Goal: Check status: Check status

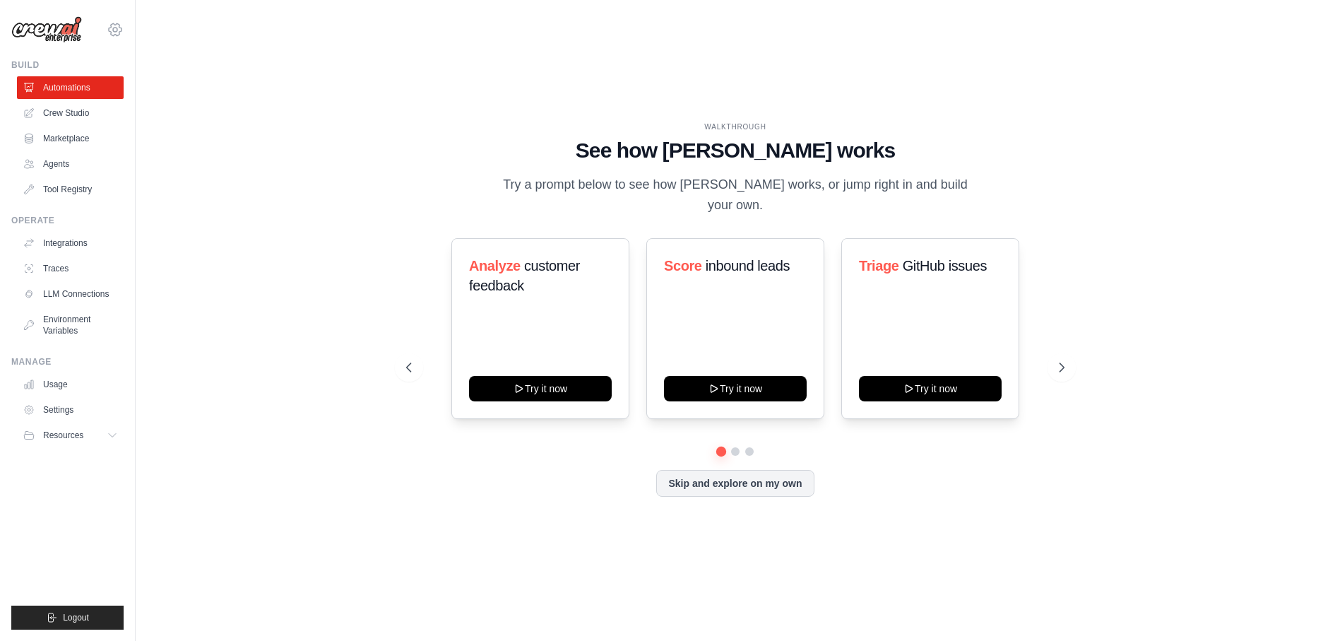
click at [114, 34] on icon at bounding box center [115, 29] width 17 height 17
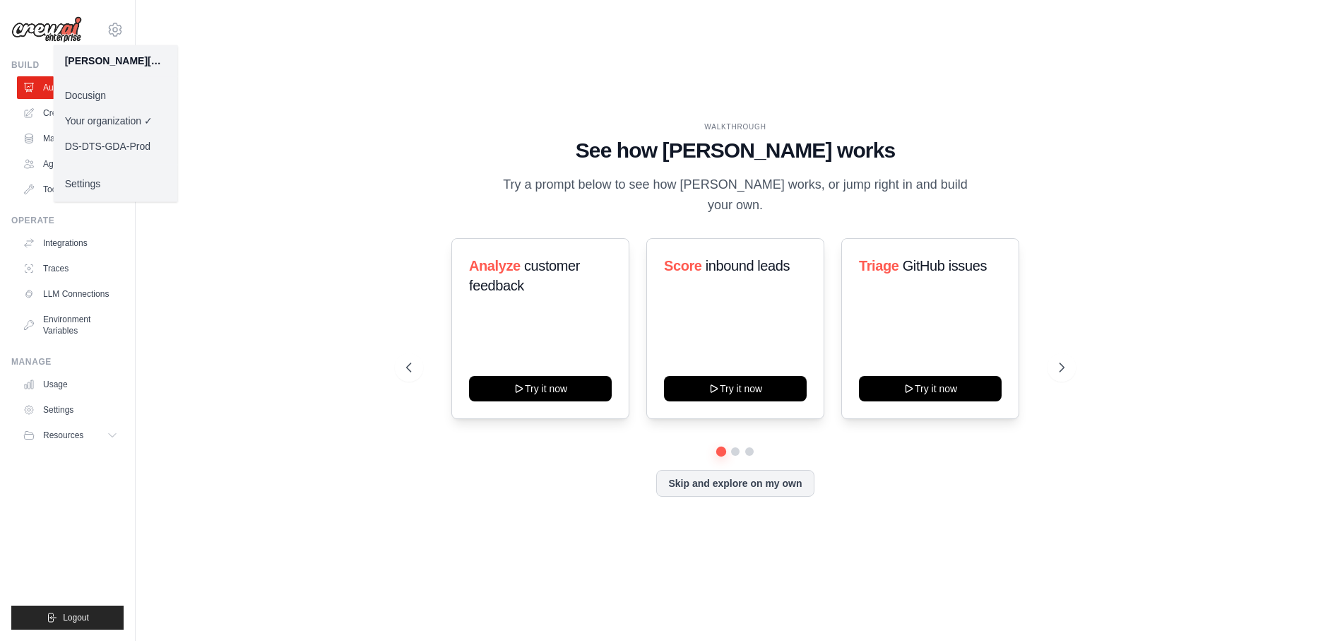
click at [106, 95] on link "Docusign" at bounding box center [116, 95] width 124 height 25
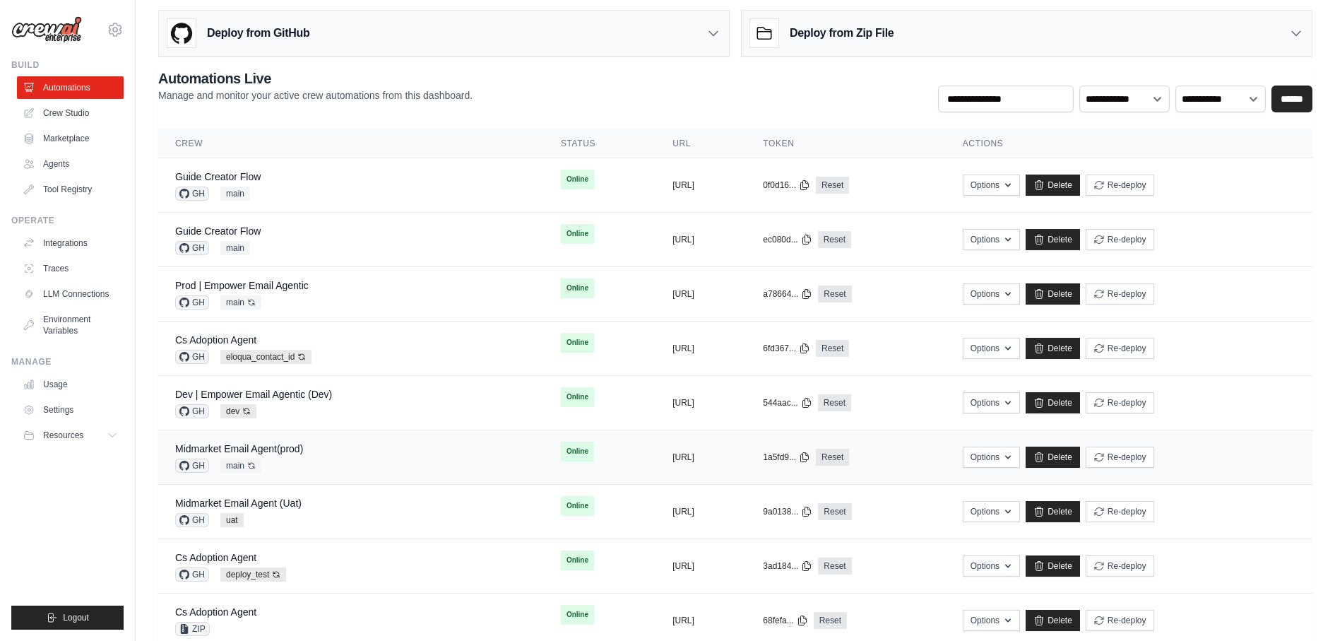
scroll to position [60, 0]
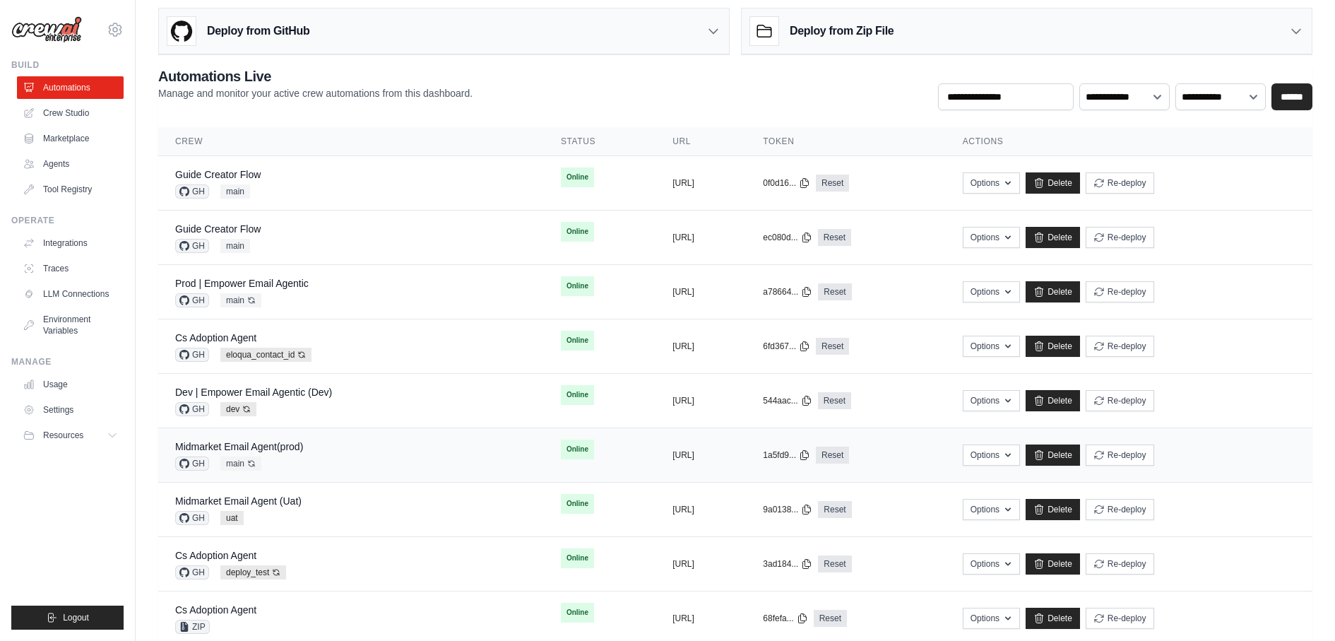
click at [305, 444] on div "Midmarket Email Agent(prod) GH main Auto-deploy enabled" at bounding box center [351, 454] width 352 height 31
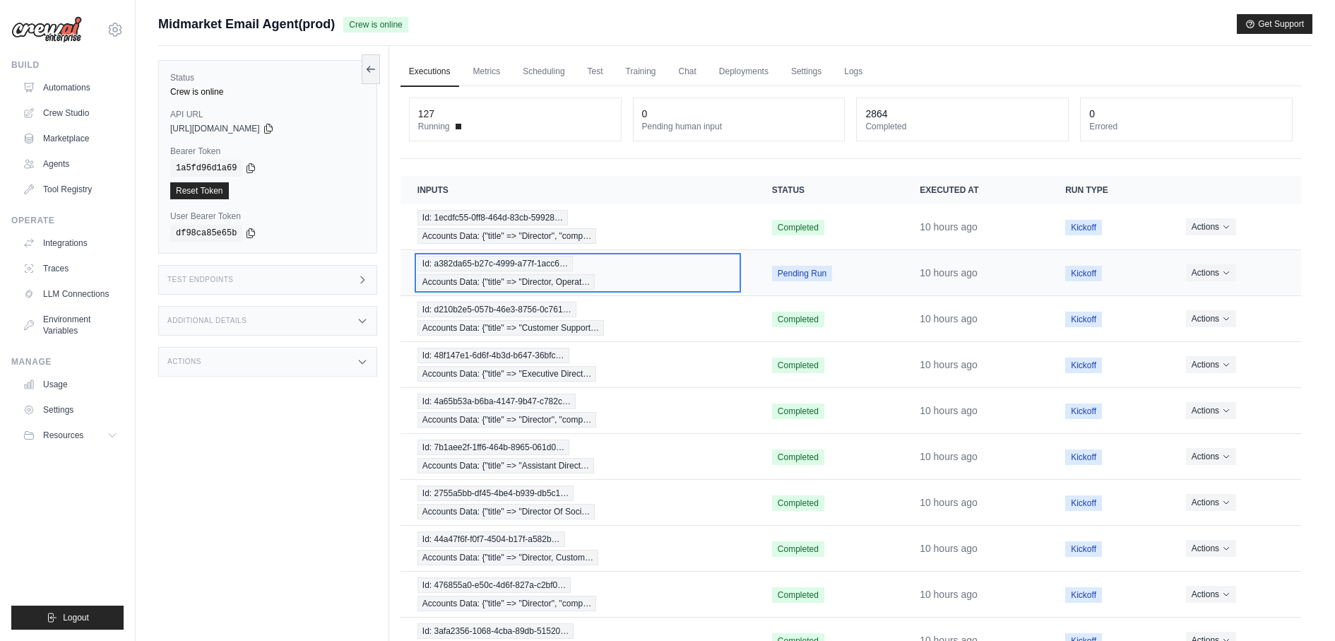
click at [487, 274] on span "Accounts Data: {"title" => "Director, Operat…" at bounding box center [507, 282] width 178 height 16
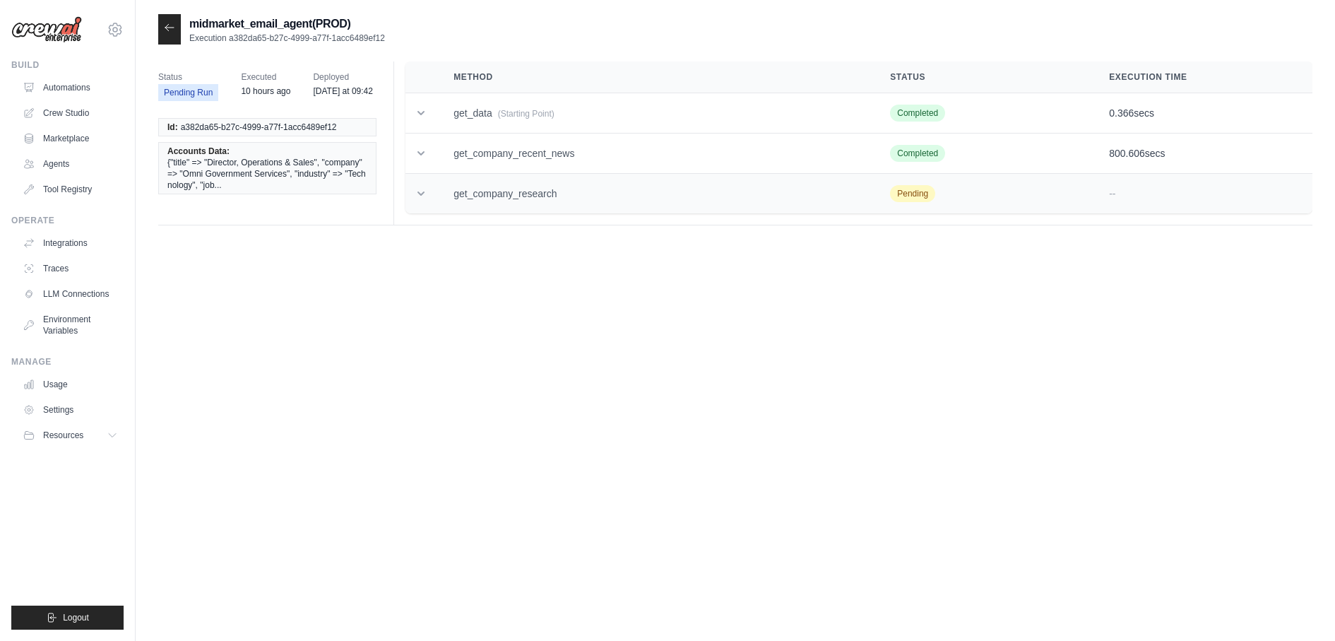
click at [482, 200] on td "get_company_research" at bounding box center [655, 194] width 437 height 40
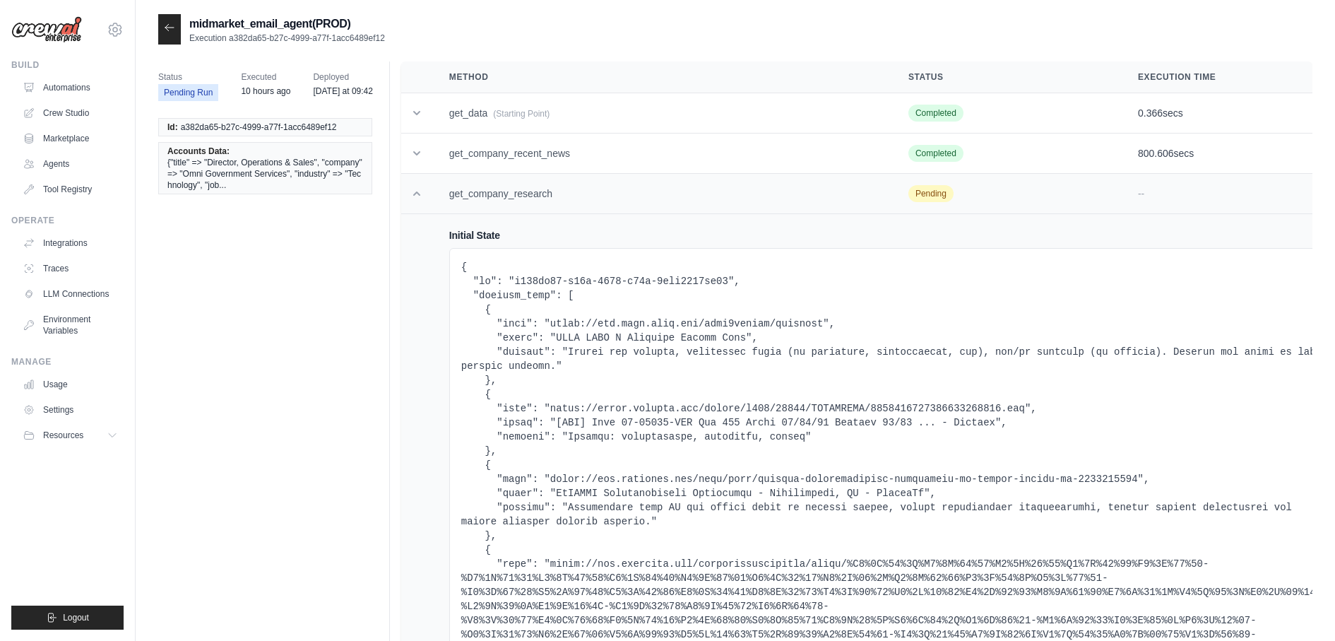
click at [482, 200] on td "get_company_research" at bounding box center [661, 194] width 459 height 40
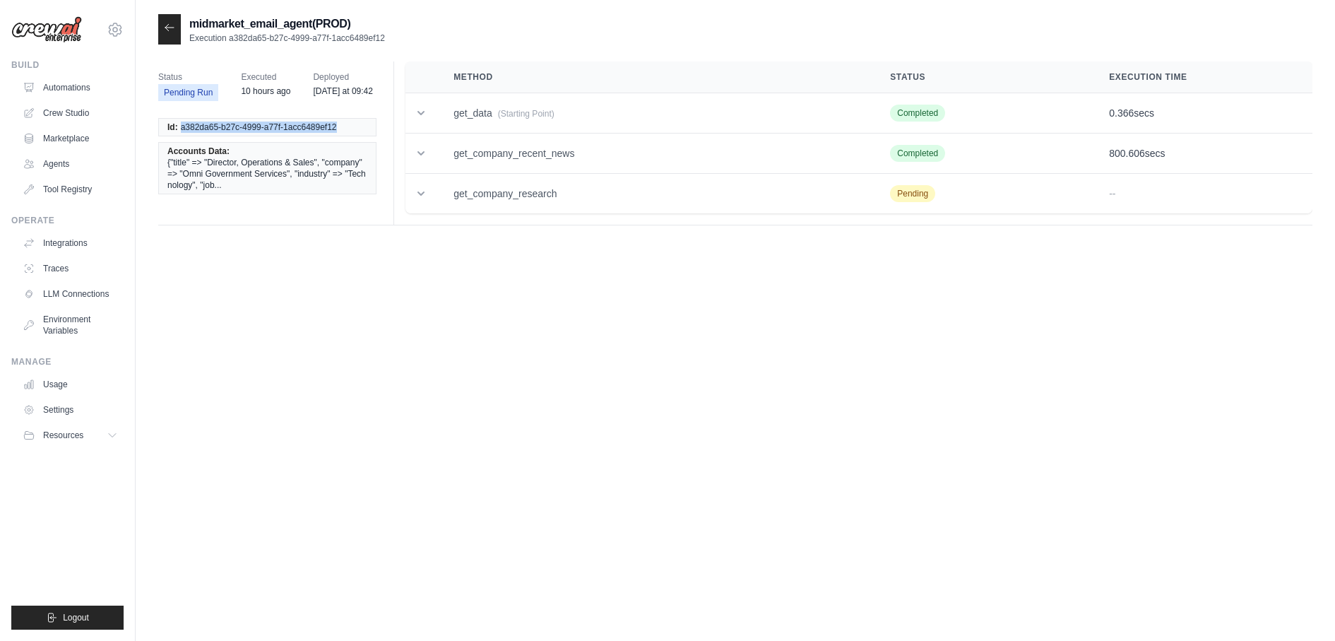
copy span "a382da65-b27c-4999-a77f-1acc6489ef12"
drag, startPoint x: 179, startPoint y: 157, endPoint x: 342, endPoint y: 160, distance: 163.2
click at [342, 136] on li "Id: a382da65-b27c-4999-a77f-1acc6489ef12" at bounding box center [267, 127] width 218 height 18
click at [179, 32] on div at bounding box center [169, 29] width 23 height 30
click at [170, 31] on icon at bounding box center [169, 27] width 11 height 11
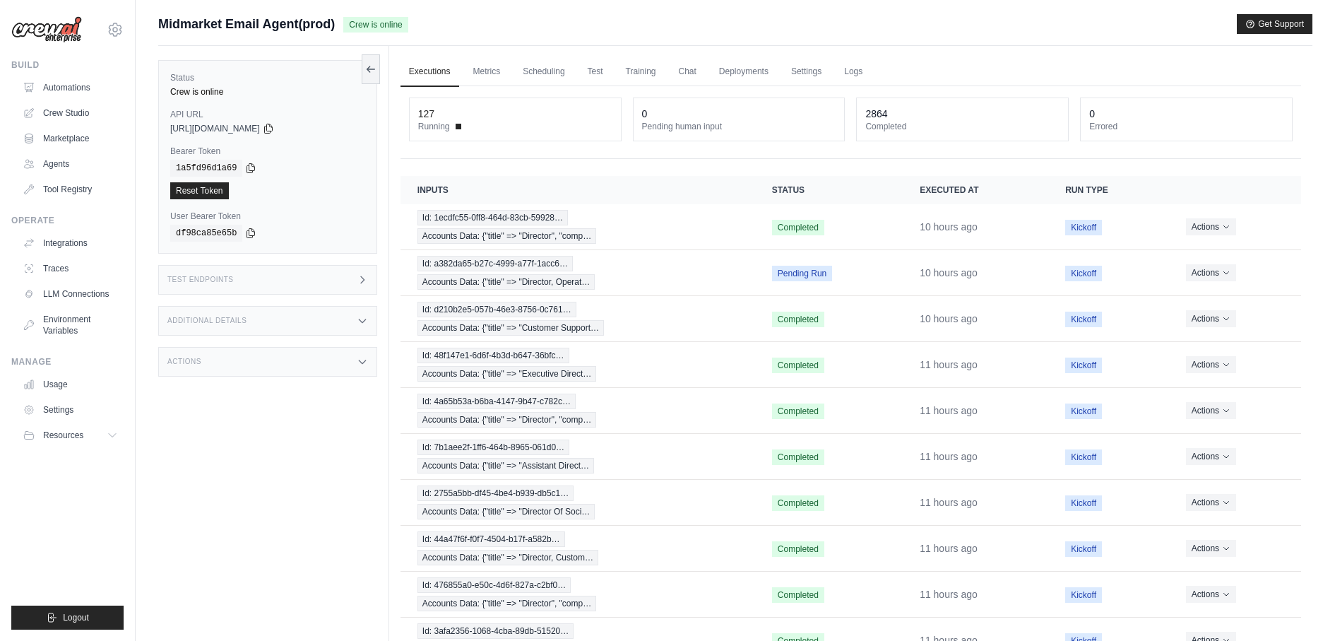
click at [340, 278] on div "Test Endpoints" at bounding box center [267, 280] width 219 height 30
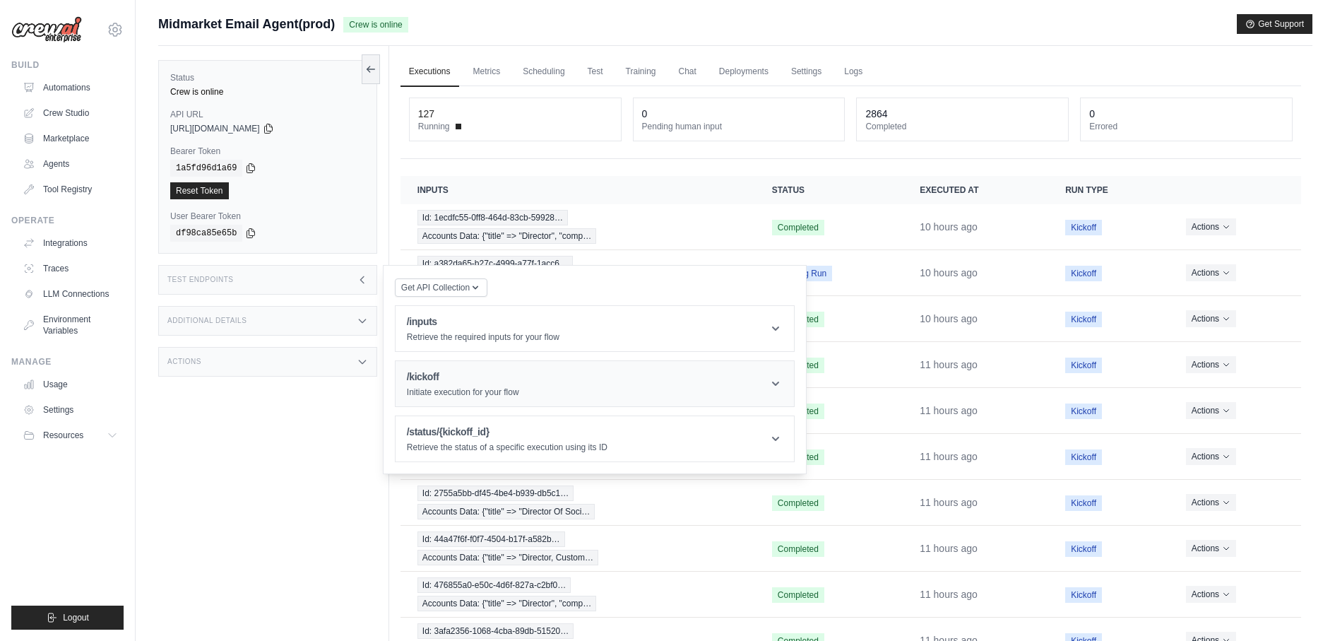
click at [567, 389] on header "/kickoff Initiate execution for your flow" at bounding box center [595, 383] width 398 height 45
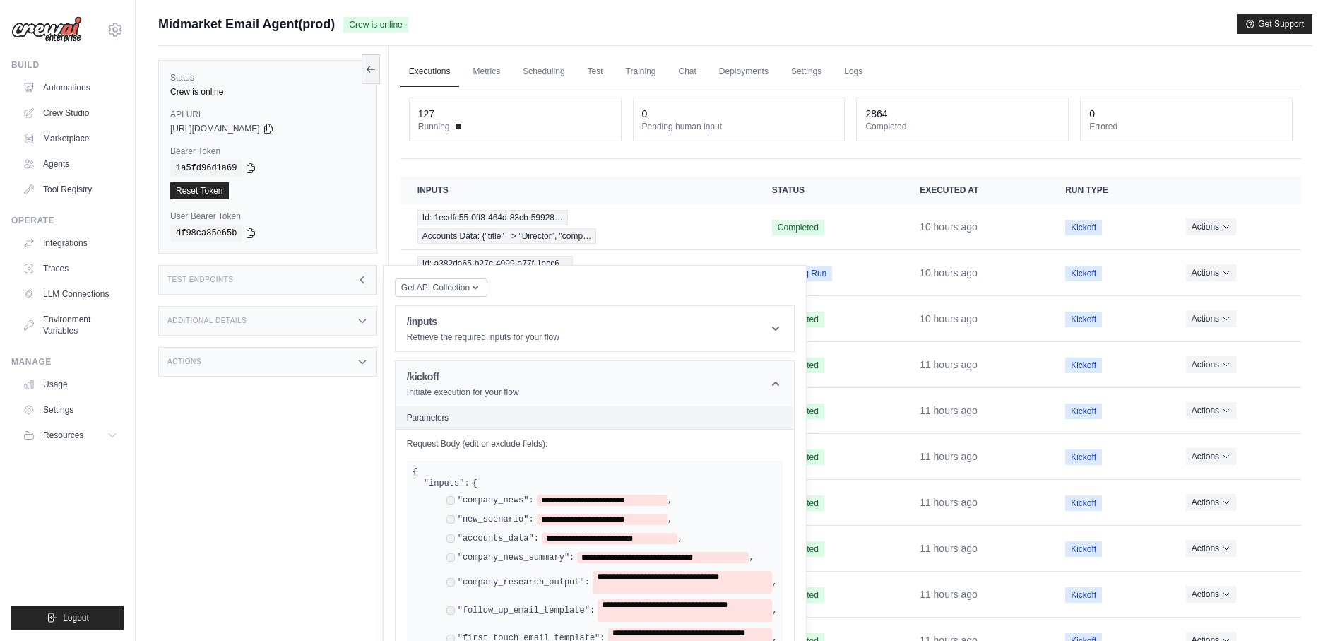
click at [519, 381] on header "/kickoff Initiate execution for your flow" at bounding box center [595, 383] width 398 height 45
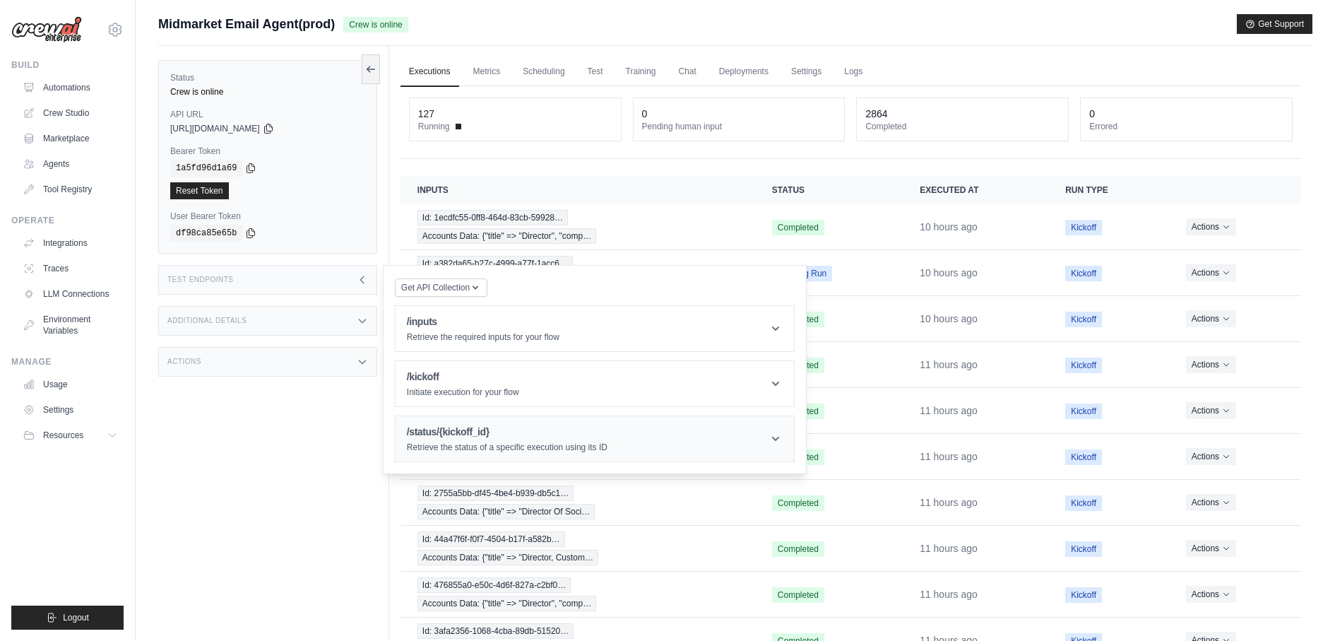
click at [518, 430] on h1 "/status/{kickoff_id}" at bounding box center [507, 432] width 201 height 14
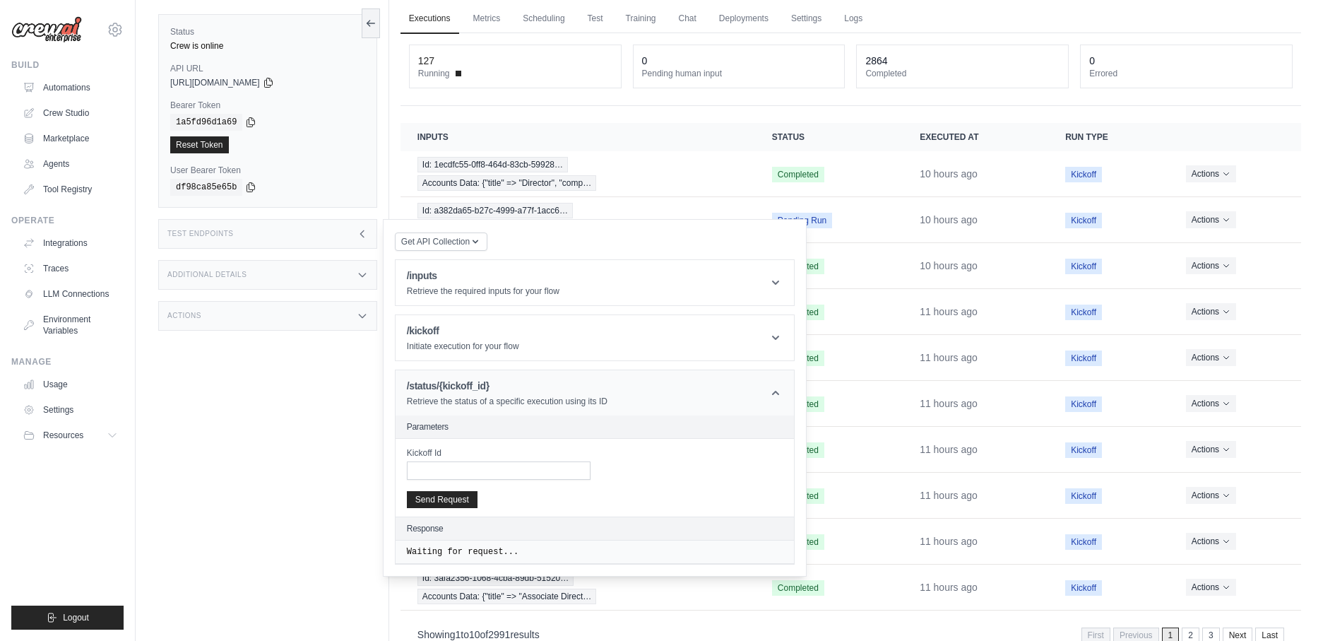
scroll to position [74, 0]
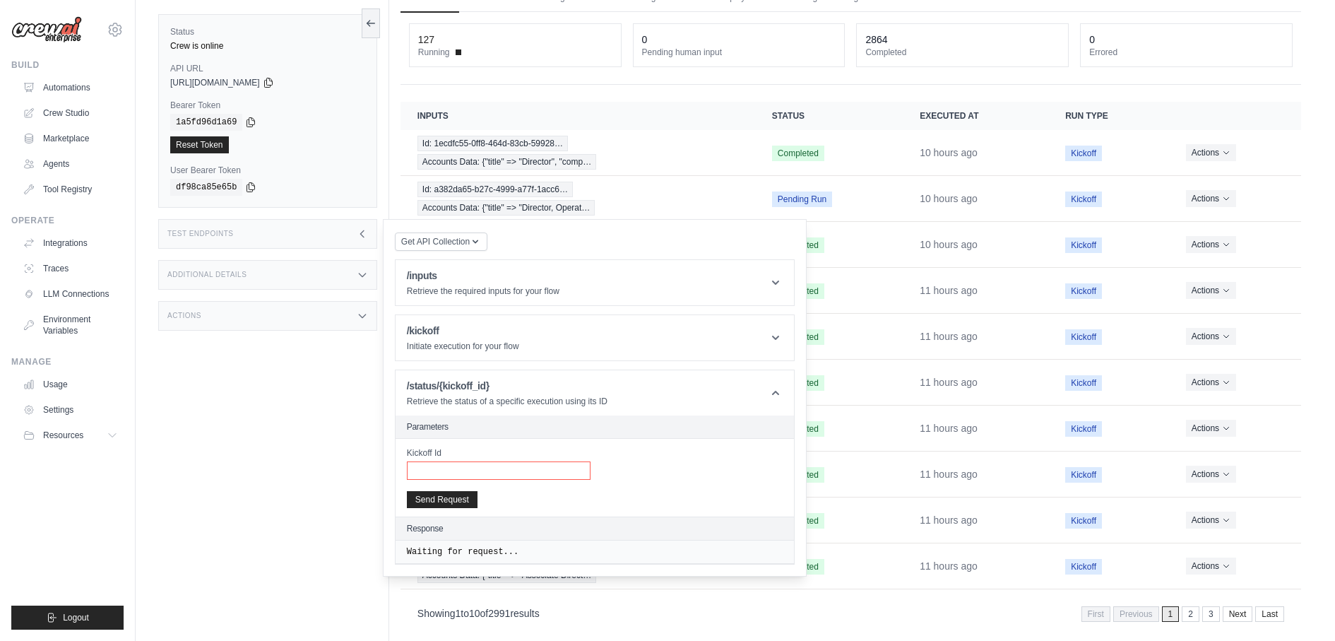
click at [509, 461] on input "Kickoff Id" at bounding box center [499, 470] width 184 height 18
paste input "**********"
type input "**********"
click at [452, 490] on button "Send Request" at bounding box center [442, 498] width 71 height 17
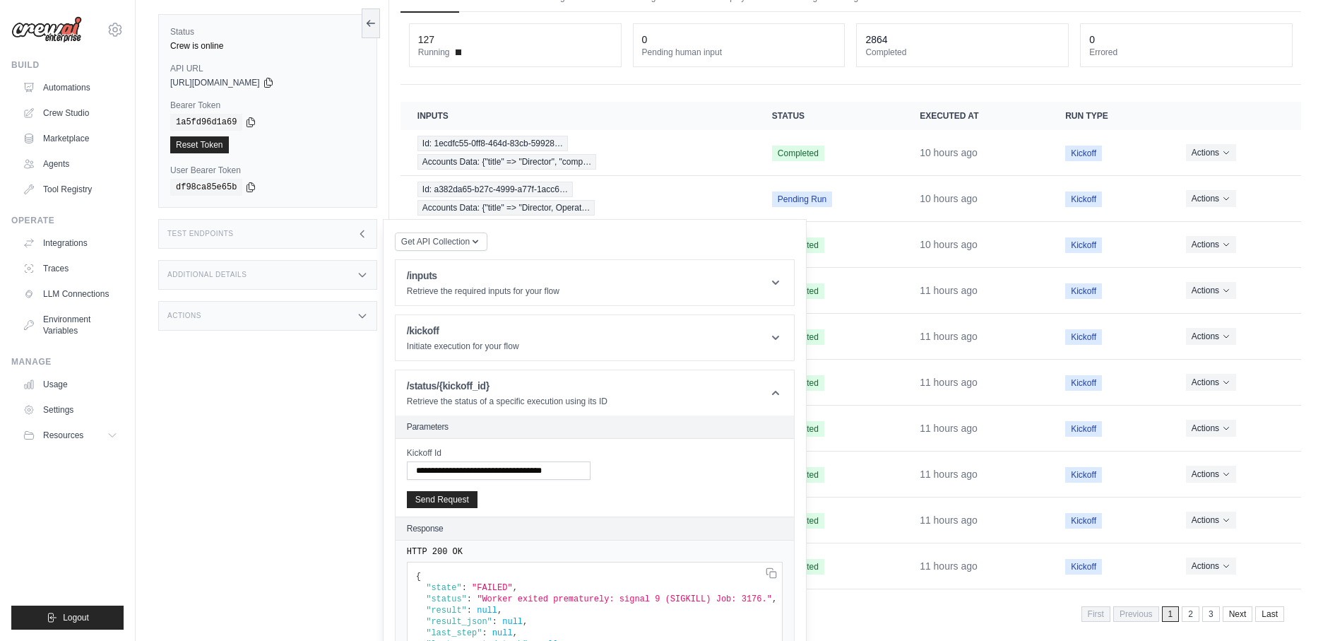
click at [272, 534] on div "Status Crew is online API URL copied https://midmarket-email-agent-0bcea3b1-b64…" at bounding box center [273, 320] width 231 height 641
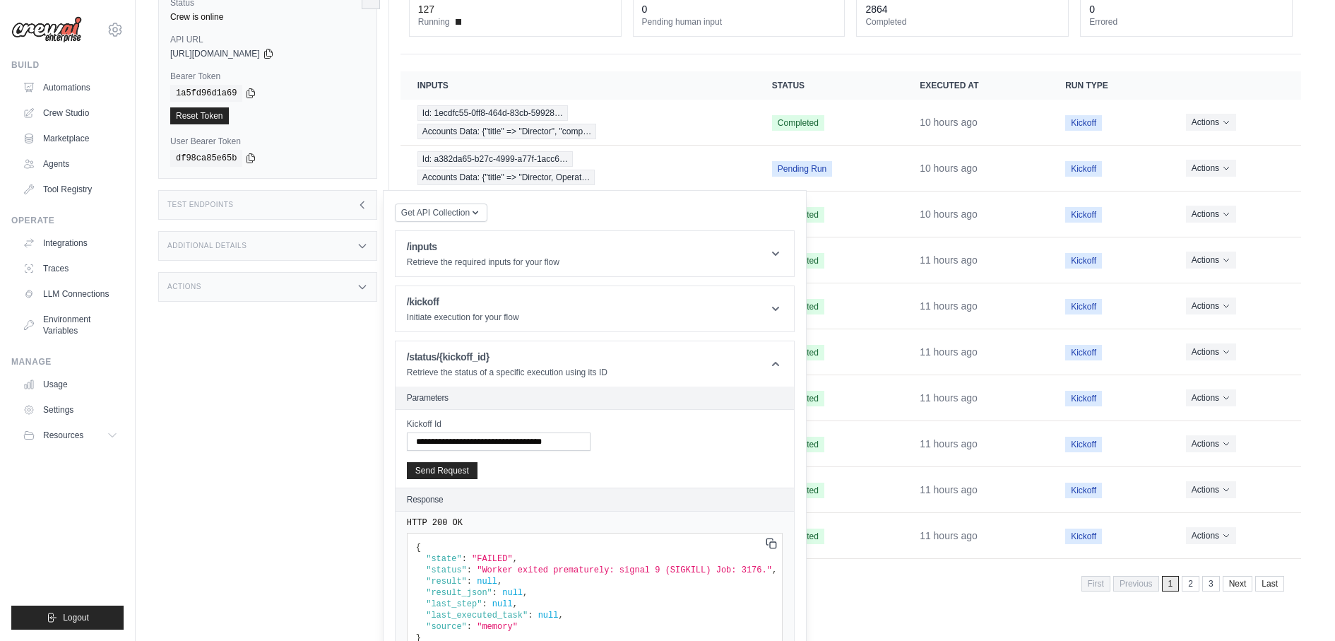
click at [775, 538] on icon at bounding box center [771, 543] width 11 height 11
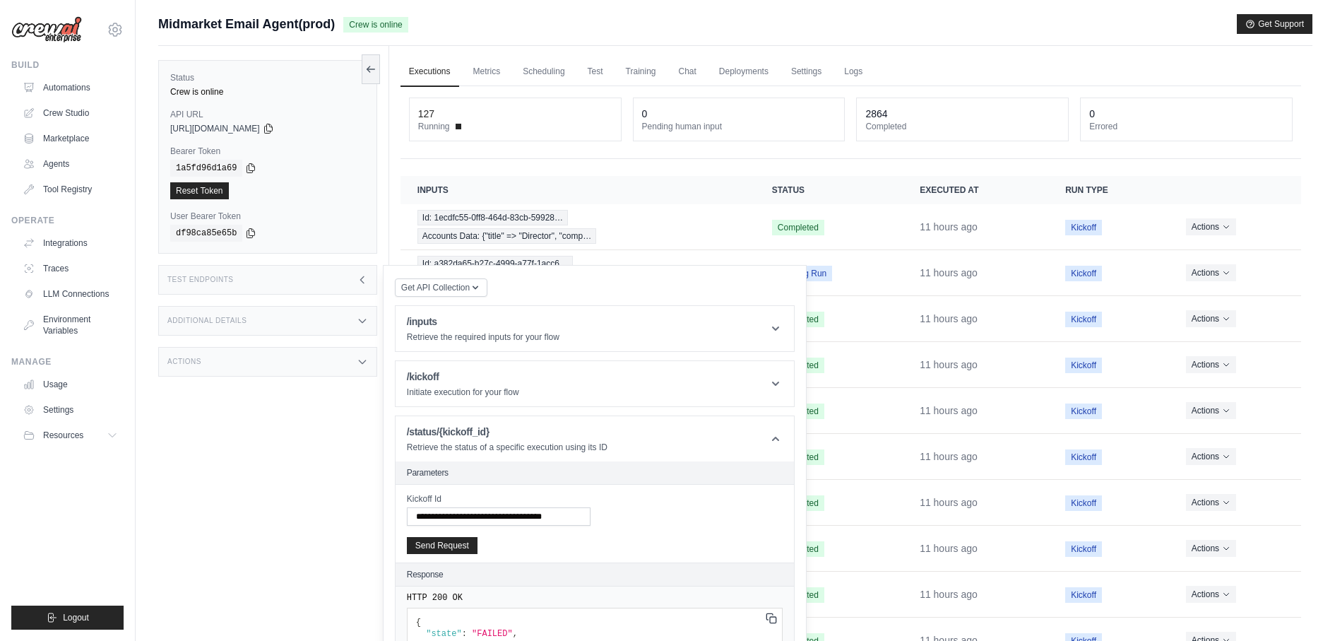
click at [936, 406] on time "11 hours ago" at bounding box center [949, 410] width 58 height 11
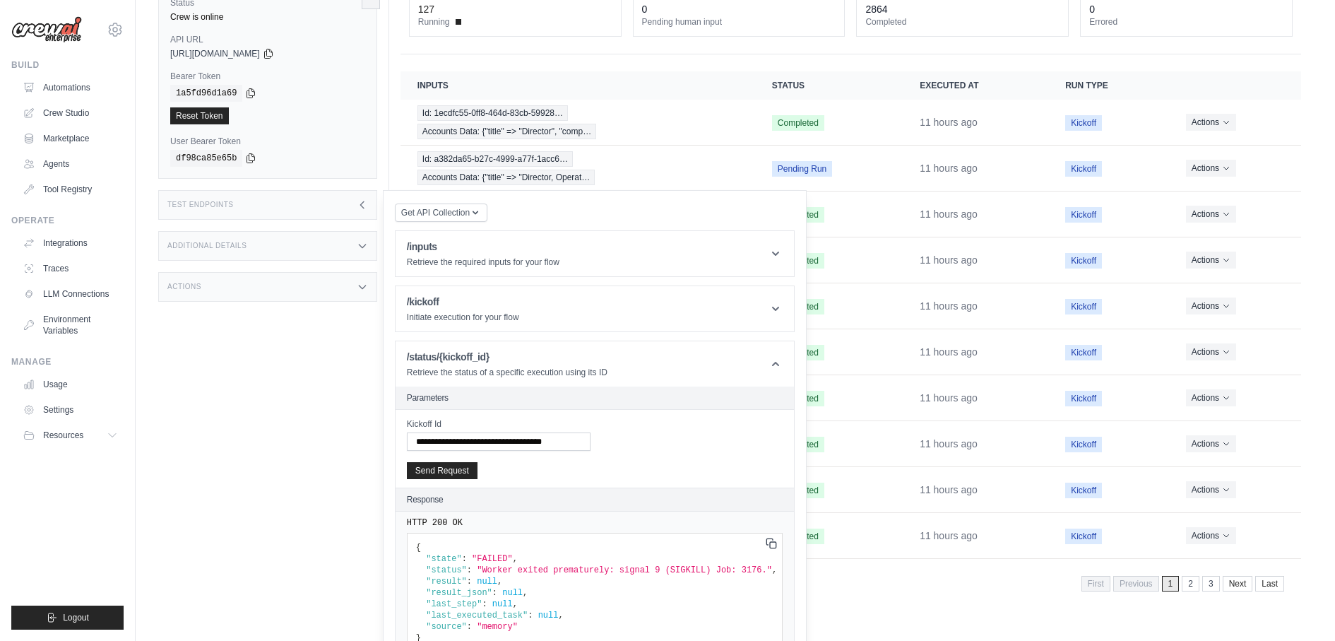
click at [923, 573] on div "Showing 1 to 10 of 2991 results First Previous 1 2 3 Next Last" at bounding box center [851, 582] width 867 height 19
click at [1200, 576] on link "2" at bounding box center [1192, 584] width 18 height 16
click at [1197, 576] on link "3" at bounding box center [1192, 584] width 18 height 16
click at [1197, 576] on link "4" at bounding box center [1192, 584] width 18 height 16
click at [1194, 576] on link "5" at bounding box center [1192, 584] width 18 height 16
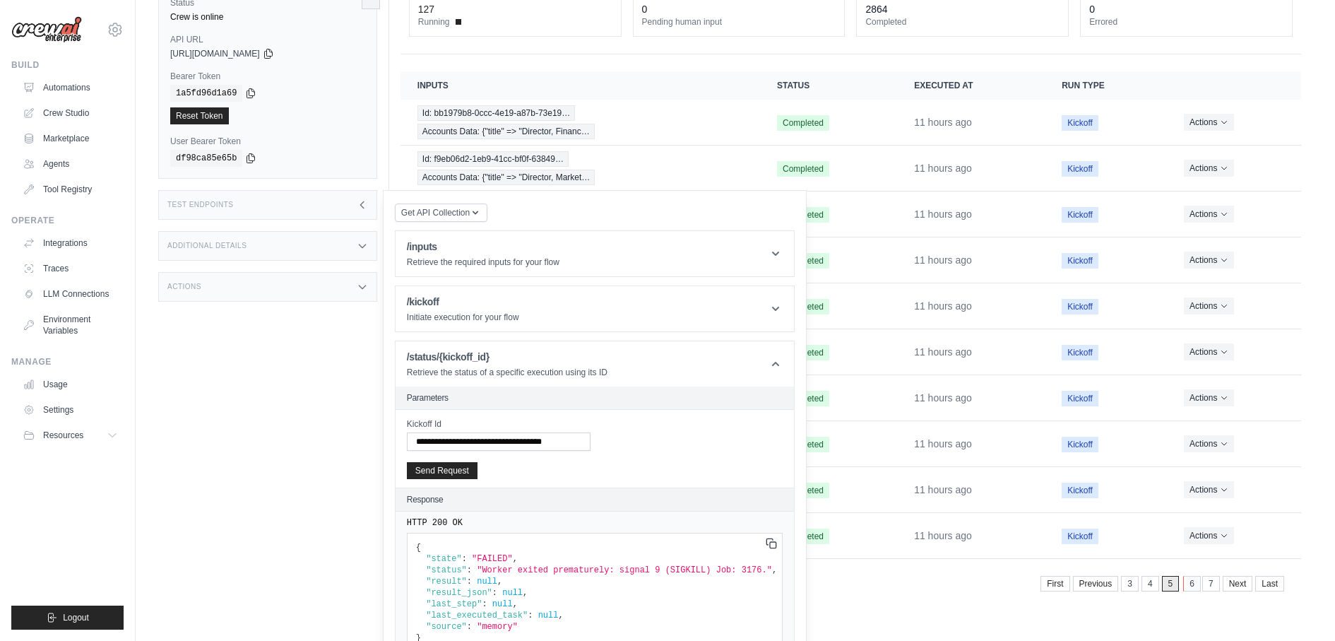
click at [1195, 576] on link "6" at bounding box center [1192, 584] width 18 height 16
click at [1195, 576] on link "7" at bounding box center [1192, 584] width 18 height 16
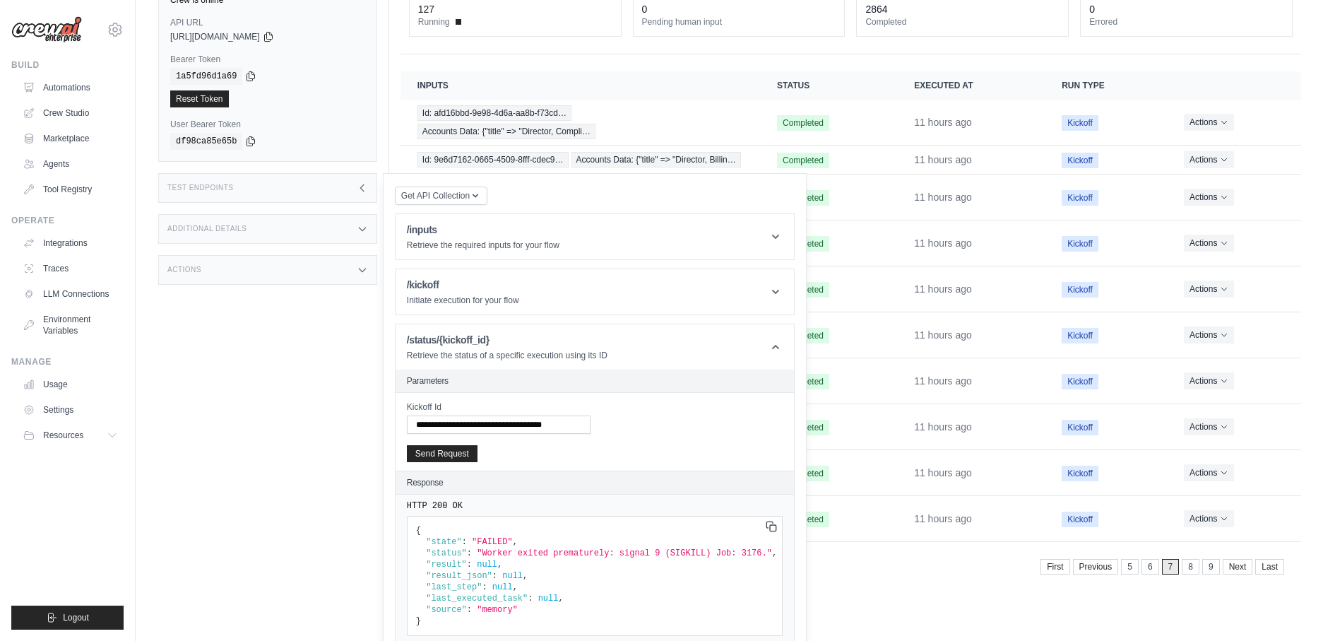
click at [1195, 564] on div "Showing 61 to 70 of 2991 results First Previous 5 6 7 8 9 Next Last" at bounding box center [851, 565] width 901 height 36
click at [1195, 559] on link "8" at bounding box center [1192, 567] width 18 height 16
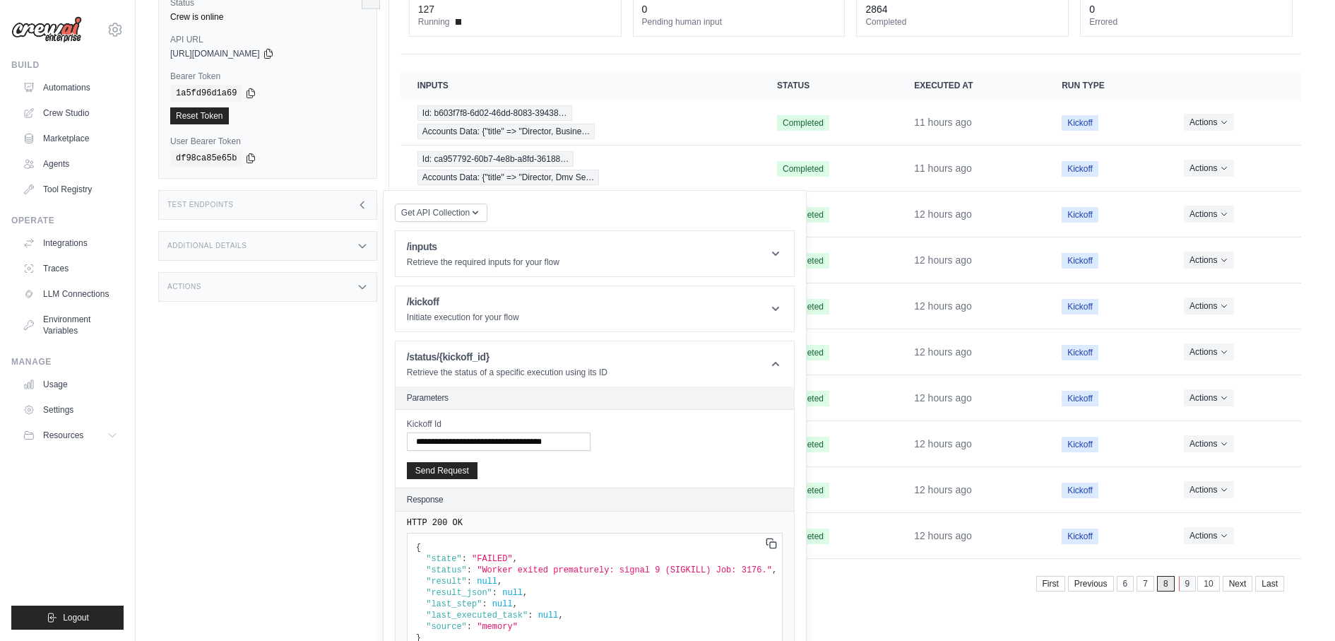
click at [1193, 576] on link "9" at bounding box center [1188, 584] width 18 height 16
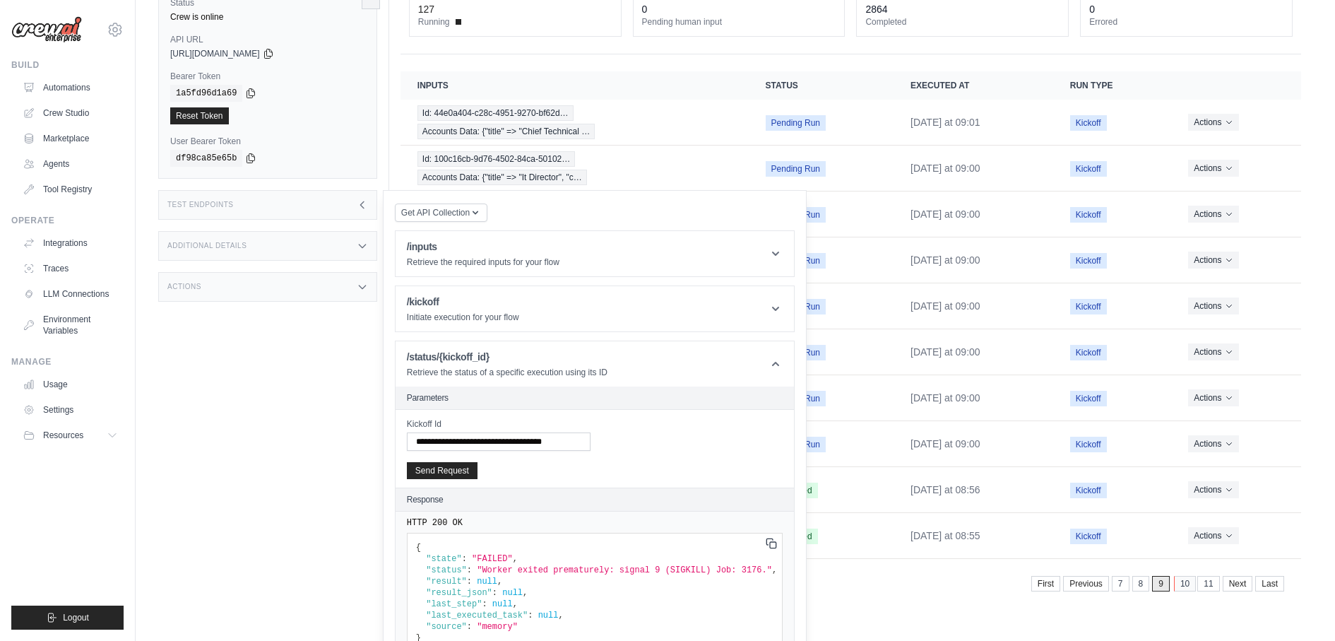
click at [1193, 576] on link "10" at bounding box center [1185, 584] width 22 height 16
click at [1193, 576] on link "11" at bounding box center [1184, 584] width 22 height 16
click at [79, 86] on link "Automations" at bounding box center [71, 87] width 107 height 23
